Goal: Find specific fact: Find contact information

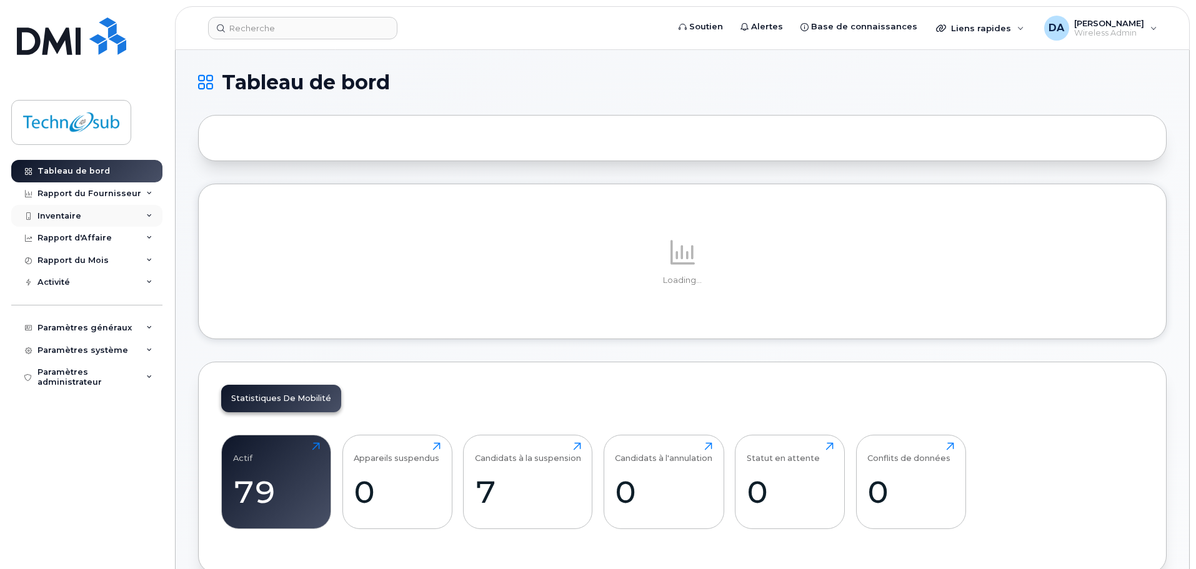
click at [88, 221] on div "Inventaire" at bounding box center [86, 216] width 151 height 23
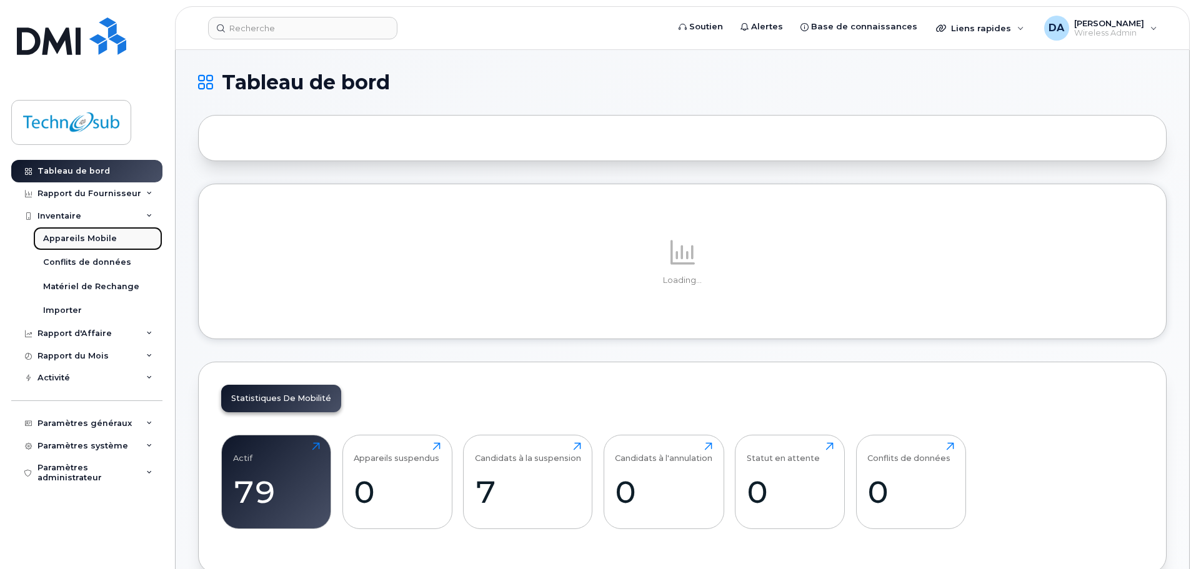
click at [88, 234] on div "Appareils Mobile" at bounding box center [80, 238] width 74 height 11
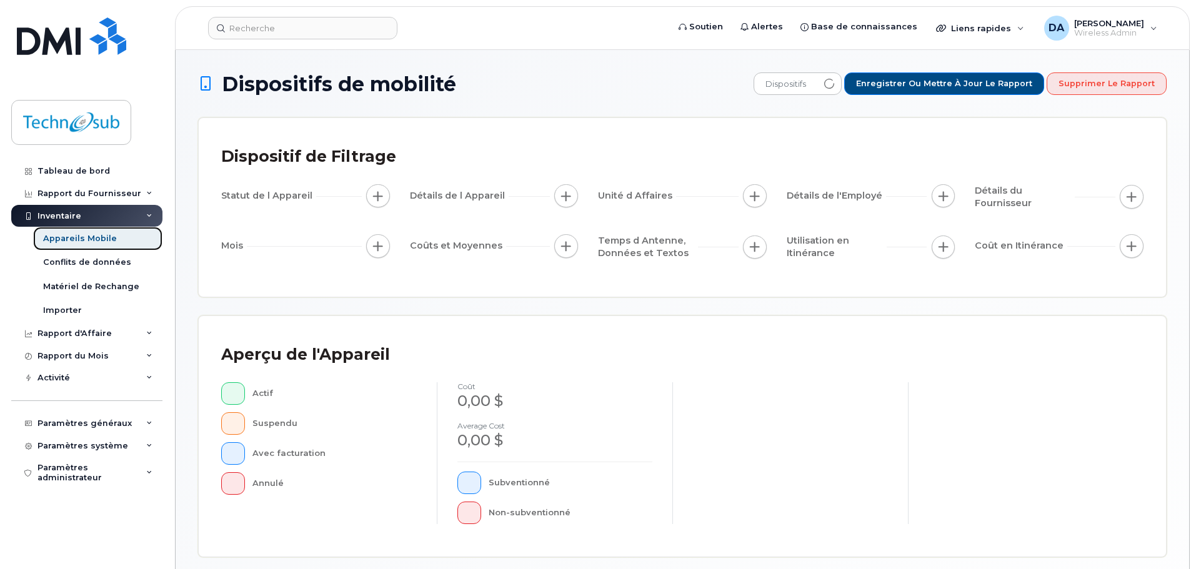
scroll to position [294, 0]
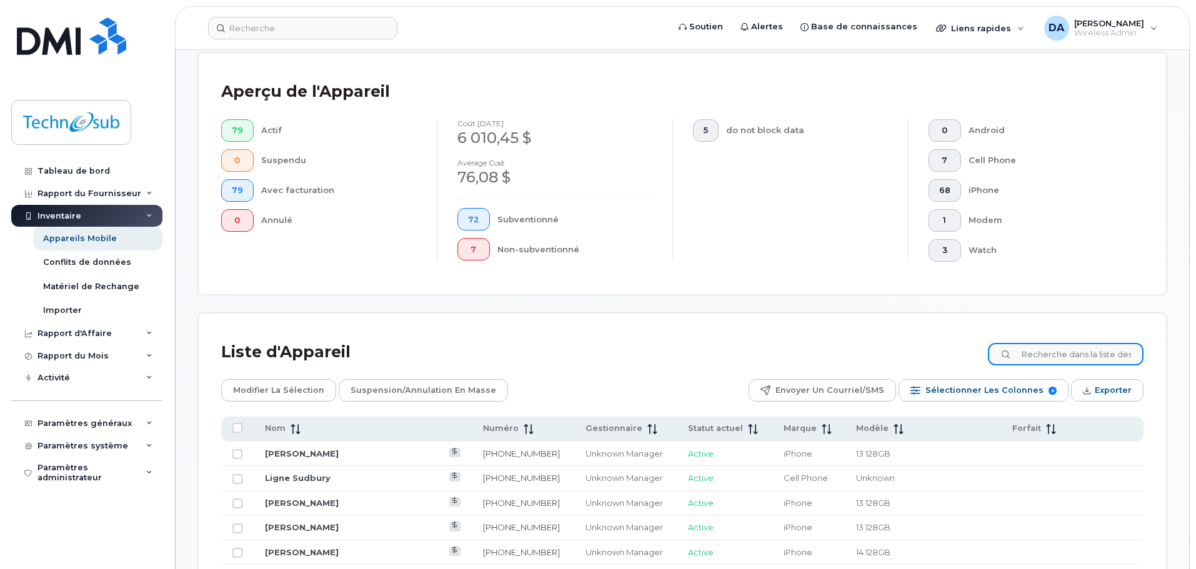
click at [1070, 354] on input at bounding box center [1066, 354] width 156 height 23
type input "proven"
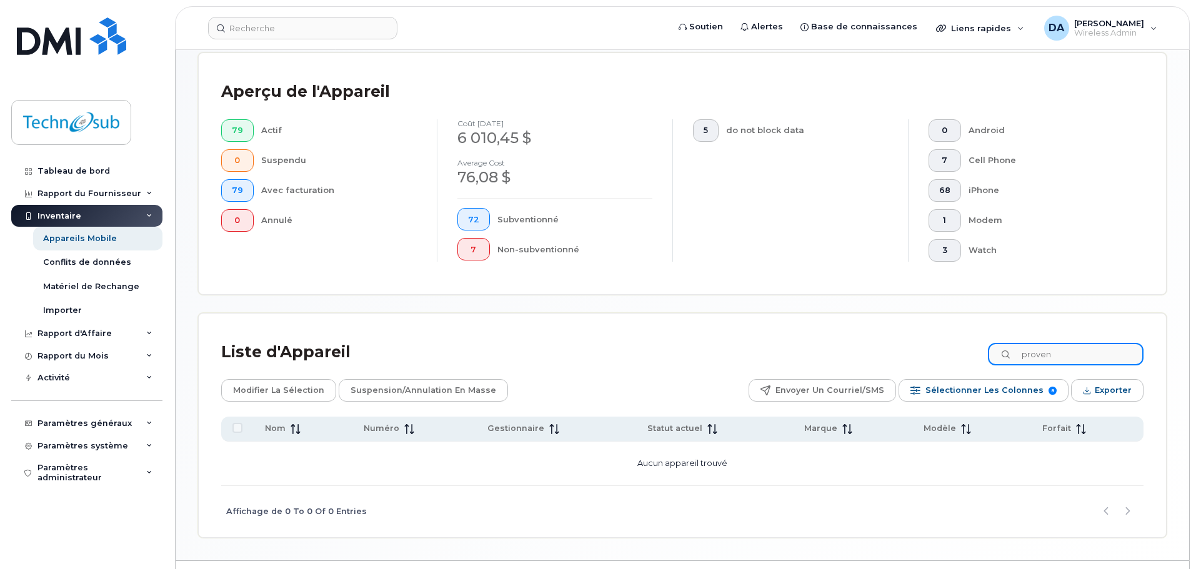
drag, startPoint x: 1083, startPoint y: 353, endPoint x: 856, endPoint y: 361, distance: 227.7
click at [879, 363] on div "Liste d'Appareil proven" at bounding box center [682, 352] width 923 height 33
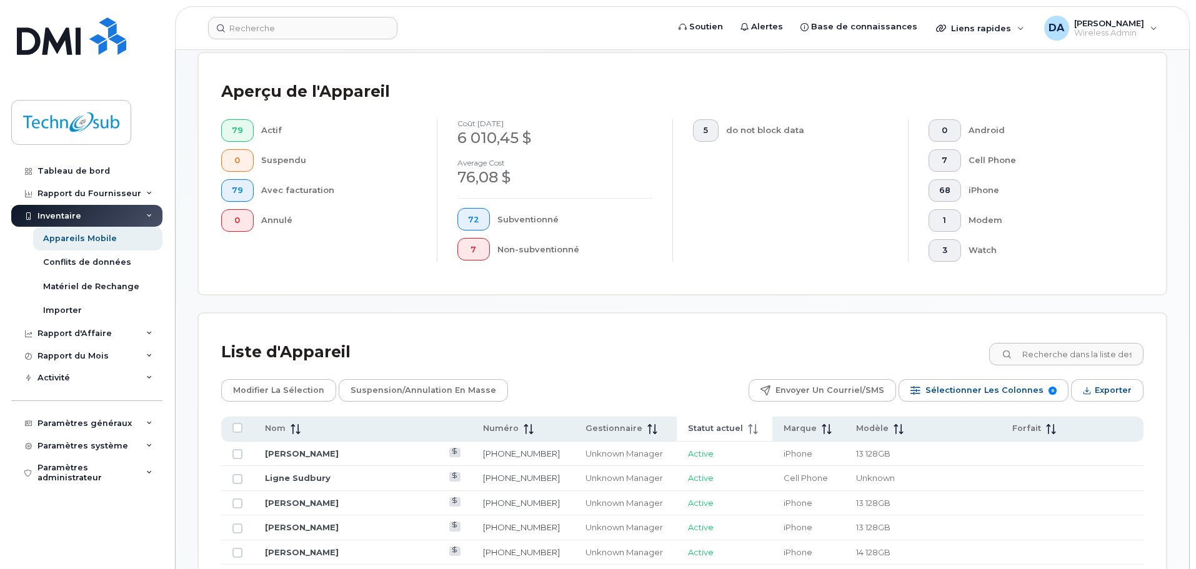
click at [858, 432] on span "Modèle" at bounding box center [872, 428] width 33 height 11
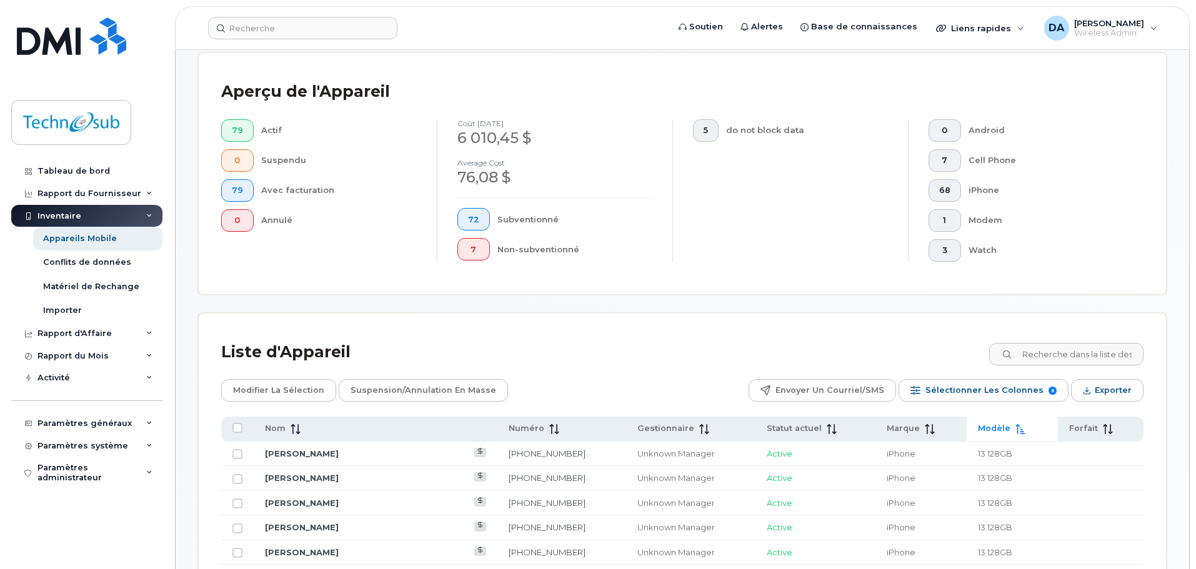
click at [1002, 428] on span "Modèle" at bounding box center [994, 428] width 33 height 11
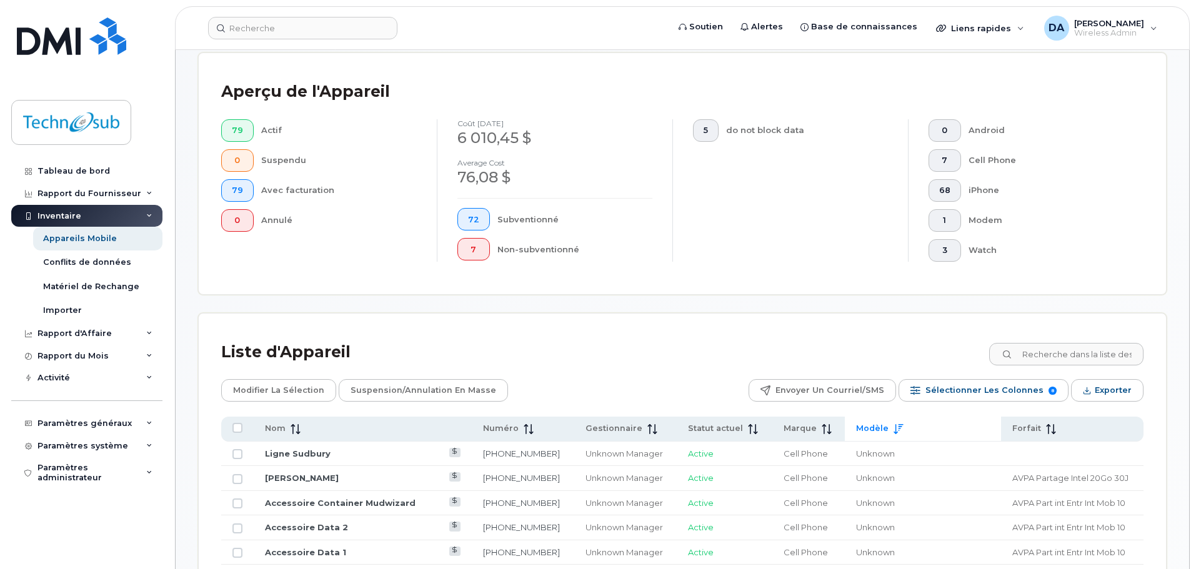
click at [889, 425] on span at bounding box center [896, 428] width 15 height 11
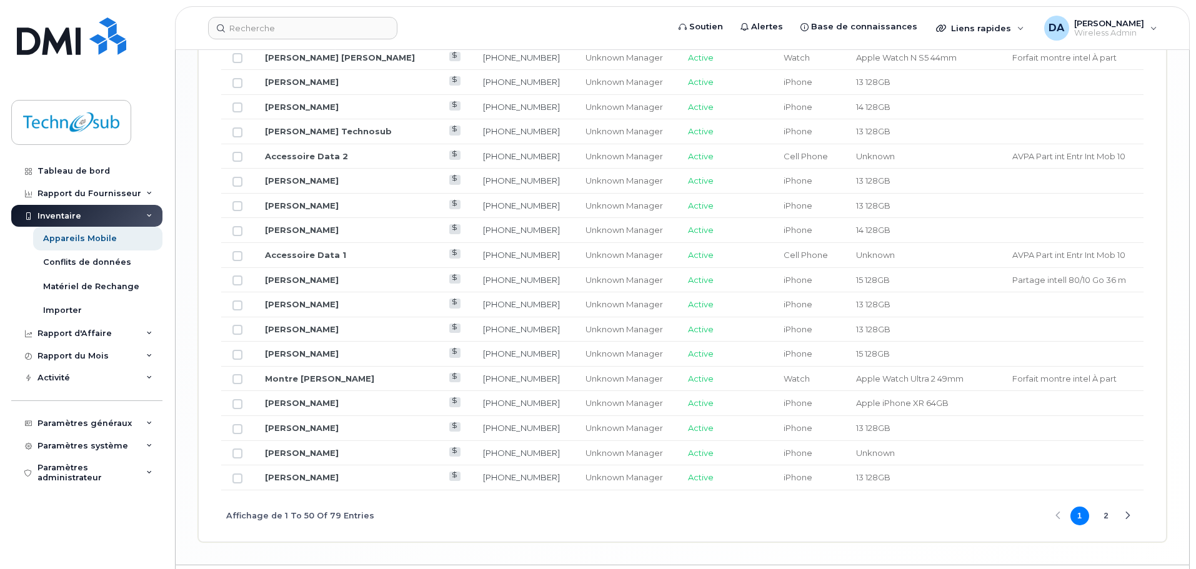
scroll to position [1517, 0]
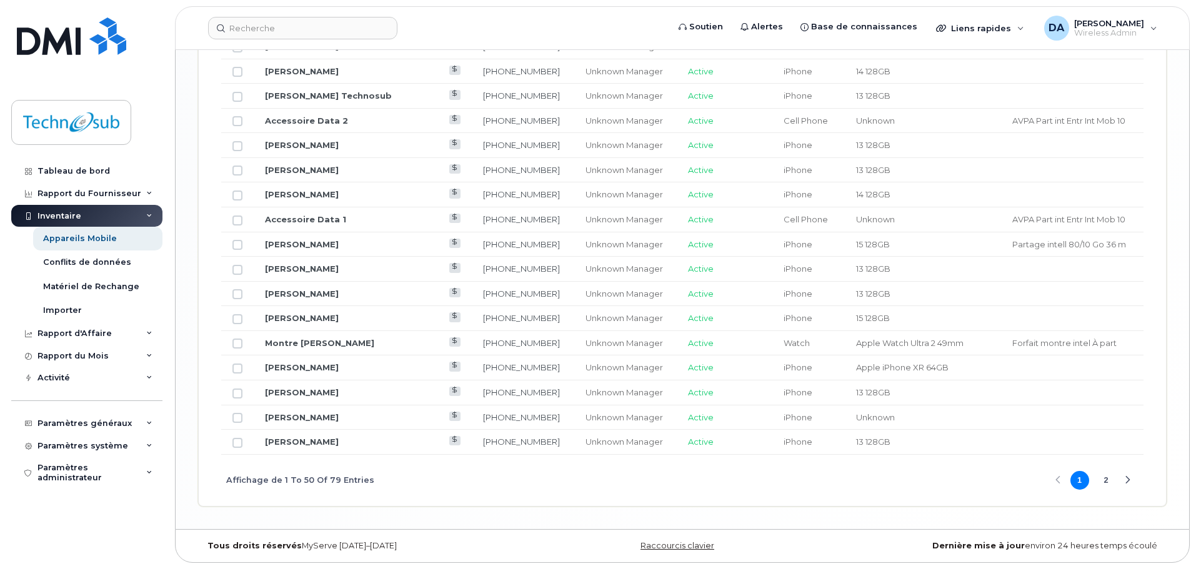
click at [845, 248] on td "15 128GB" at bounding box center [923, 245] width 156 height 25
click at [1128, 482] on div "Next Page" at bounding box center [1128, 481] width 8 height 8
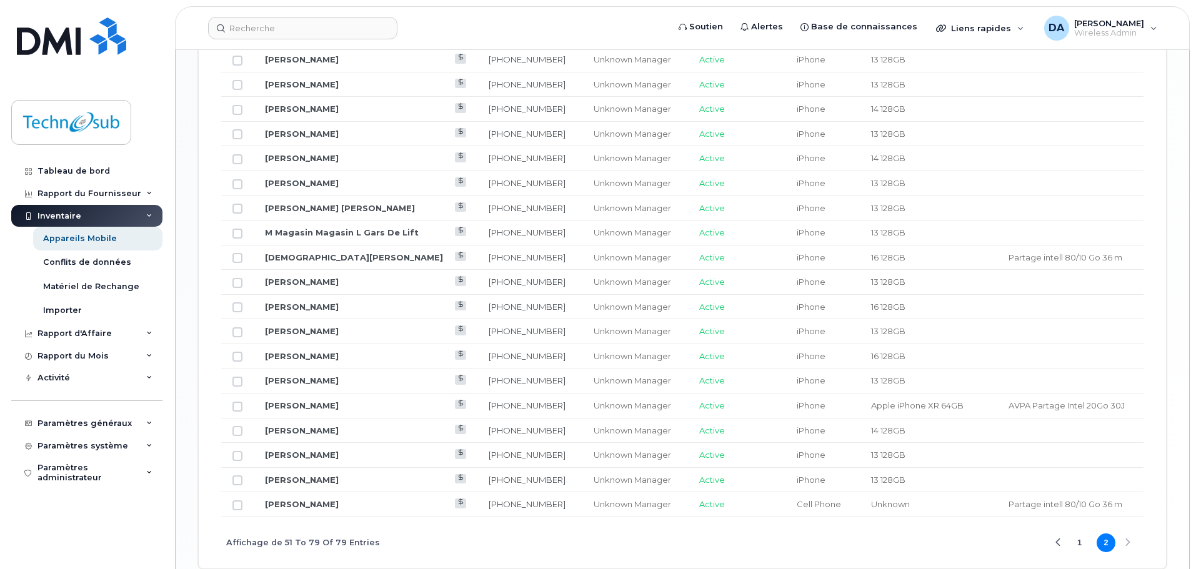
scroll to position [998, 0]
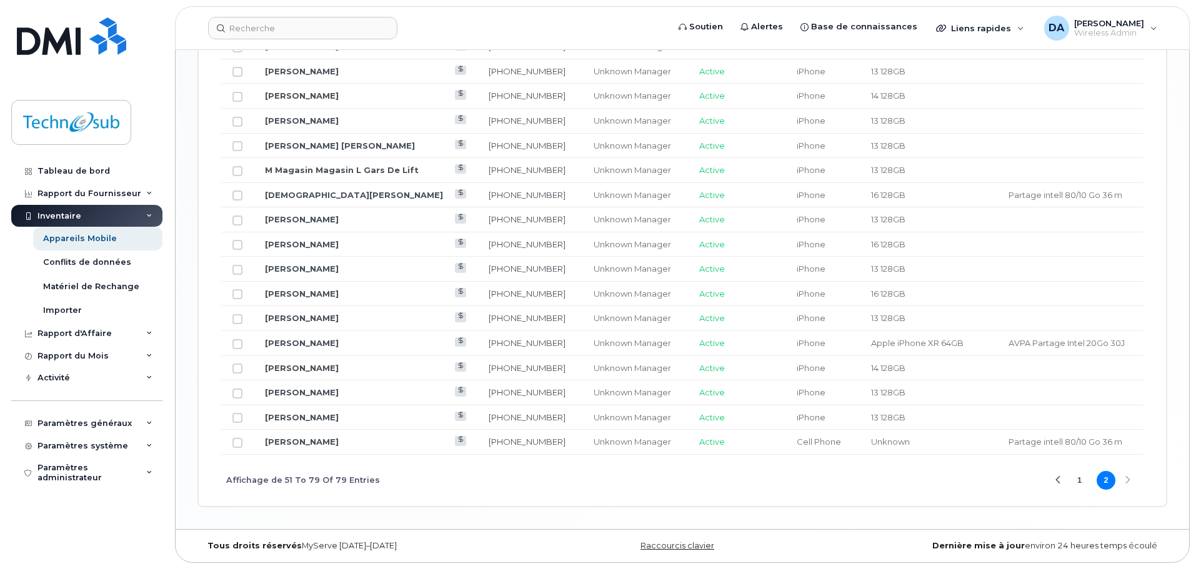
click at [1130, 479] on div "Affichage de 51 To 79 Of 79 Entries 1 2" at bounding box center [682, 481] width 923 height 52
click at [1060, 481] on div "Previous Page" at bounding box center [1059, 481] width 8 height 8
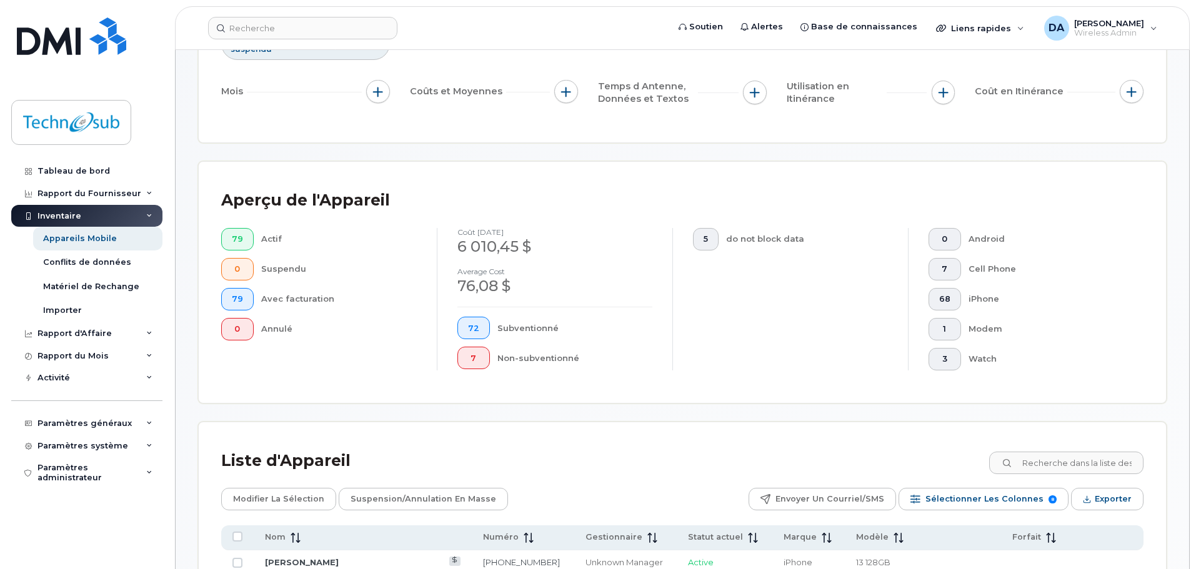
scroll to position [435, 0]
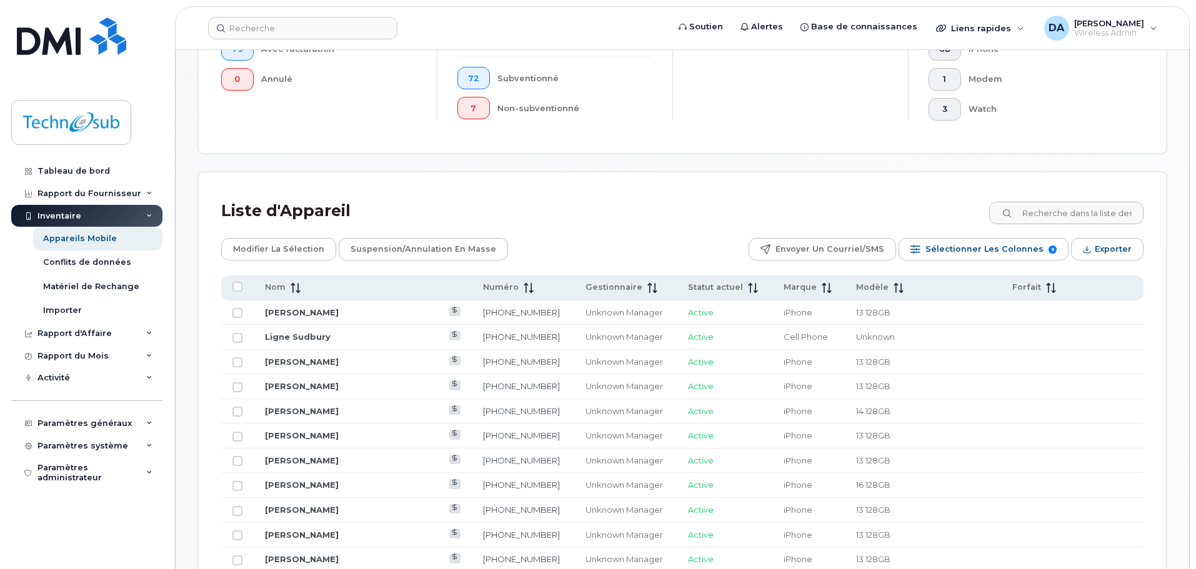
click at [578, 208] on div "Liste d'Appareil" at bounding box center [682, 211] width 923 height 33
click at [1057, 210] on input at bounding box center [1066, 213] width 156 height 23
type input "[PERSON_NAME]"
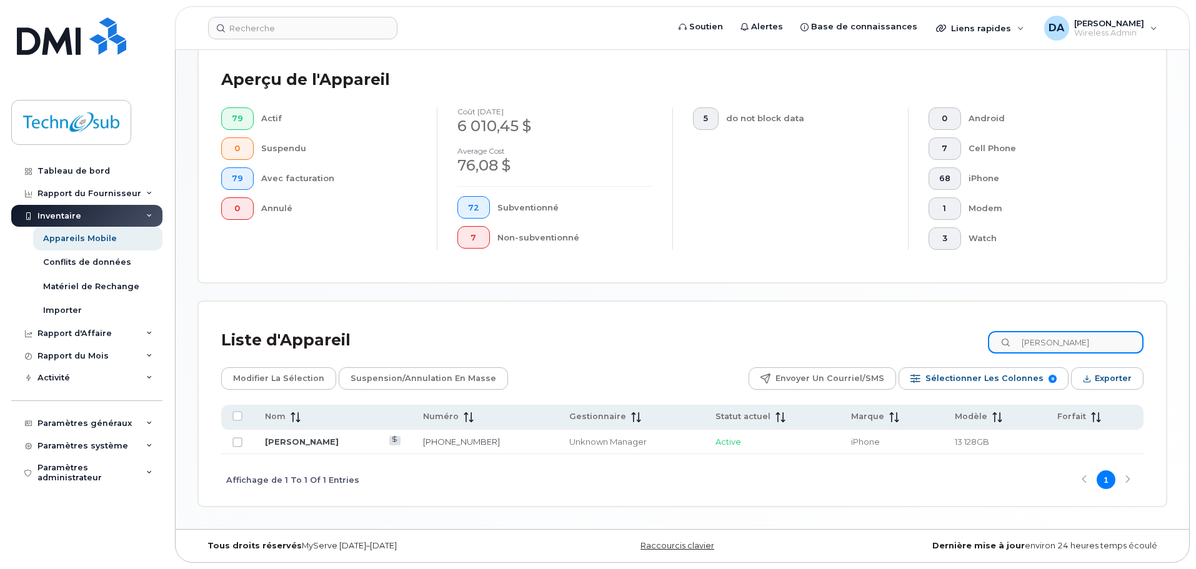
scroll to position [306, 0]
drag, startPoint x: 456, startPoint y: 444, endPoint x: 403, endPoint y: 447, distance: 53.8
click at [412, 447] on td "[PHONE_NUMBER]" at bounding box center [485, 442] width 146 height 25
copy link "[PHONE_NUMBER]"
click at [559, 342] on div "Liste d'Appareil [PERSON_NAME]" at bounding box center [682, 340] width 923 height 33
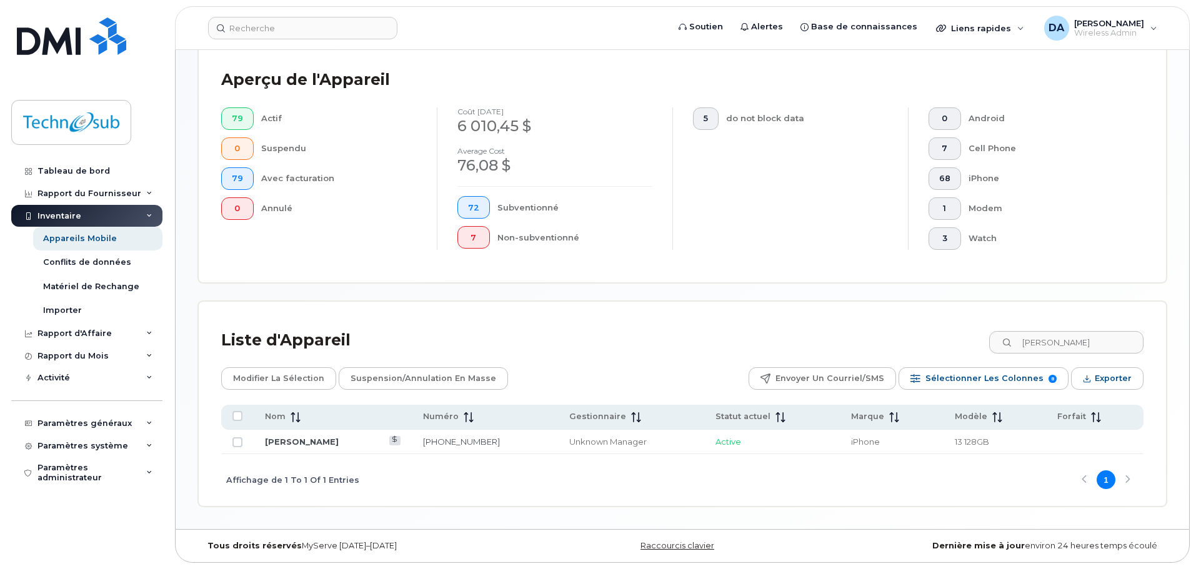
click at [559, 342] on div "Liste d'Appareil [PERSON_NAME]" at bounding box center [682, 340] width 923 height 33
click at [569, 335] on div "Liste d'Appareil [PERSON_NAME]" at bounding box center [682, 340] width 923 height 33
click at [571, 334] on div "Liste d'Appareil [PERSON_NAME]" at bounding box center [682, 340] width 923 height 33
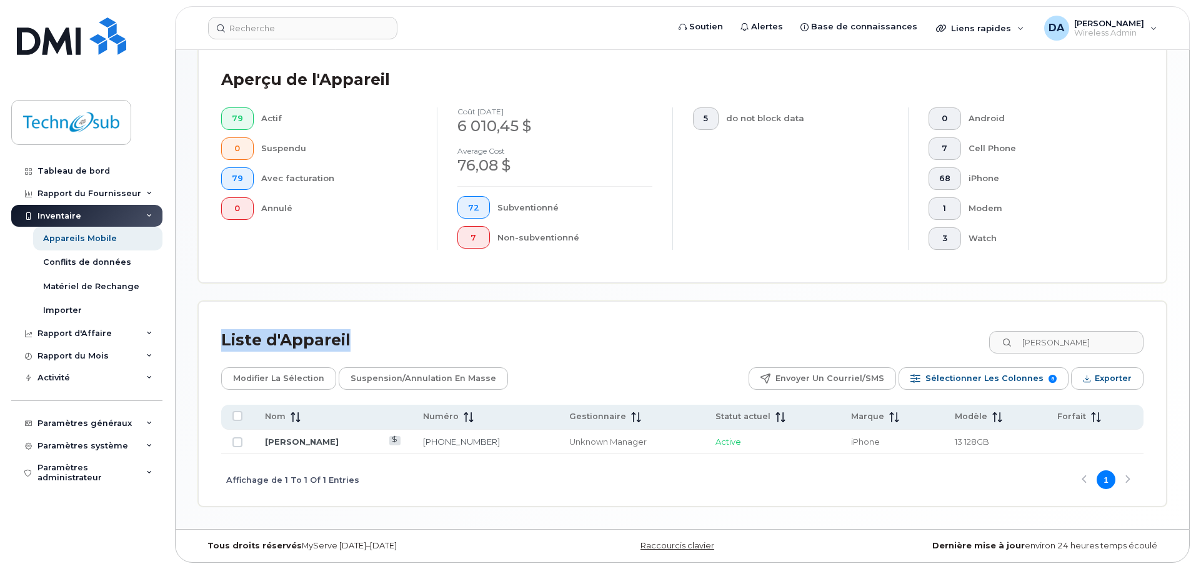
click at [526, 319] on div "Liste d'Appareil [PERSON_NAME] Modifier la sélection Suspension/Annulation en m…" at bounding box center [683, 404] width 968 height 204
click at [518, 299] on div "Dispositifs de mobilité Dispositifs Enregistrer le rapport Importer du CSV Expo…" at bounding box center [682, 137] width 969 height 740
